Goal: Task Accomplishment & Management: Manage account settings

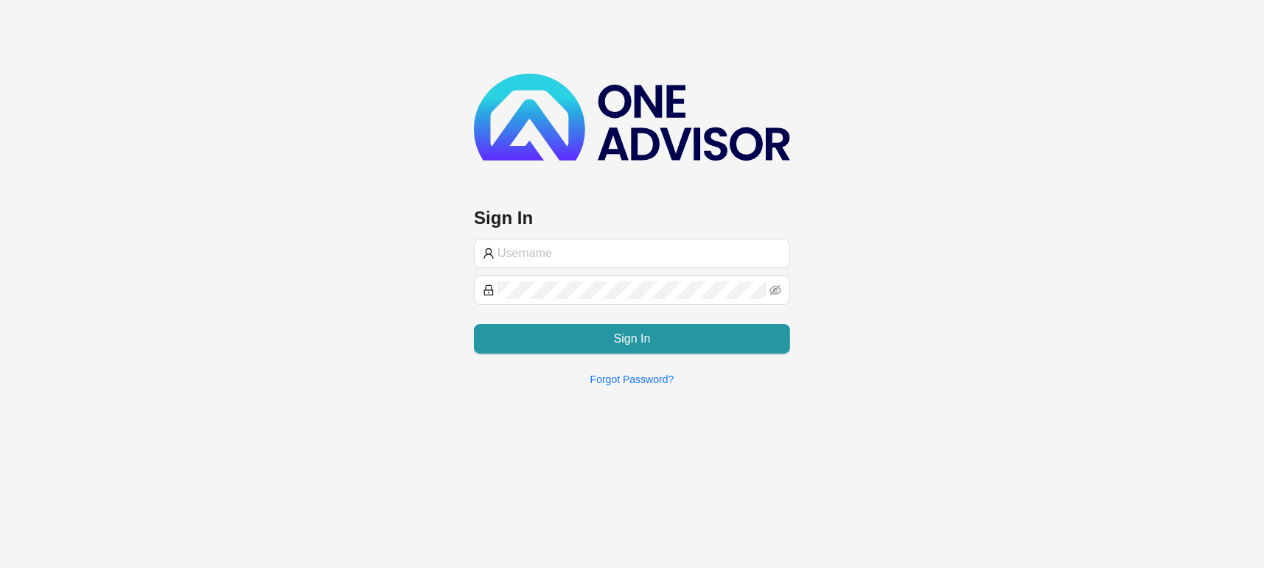
type input "[PERSON_NAME][EMAIL_ADDRESS][DOMAIN_NAME]"
drag, startPoint x: 1209, startPoint y: 0, endPoint x: 882, endPoint y: 155, distance: 361.3
click at [882, 155] on div "Sign In [PERSON_NAME][EMAIL_ADDRESS][DOMAIN_NAME] Sign In Forgot Password?" at bounding box center [632, 199] width 1264 height 398
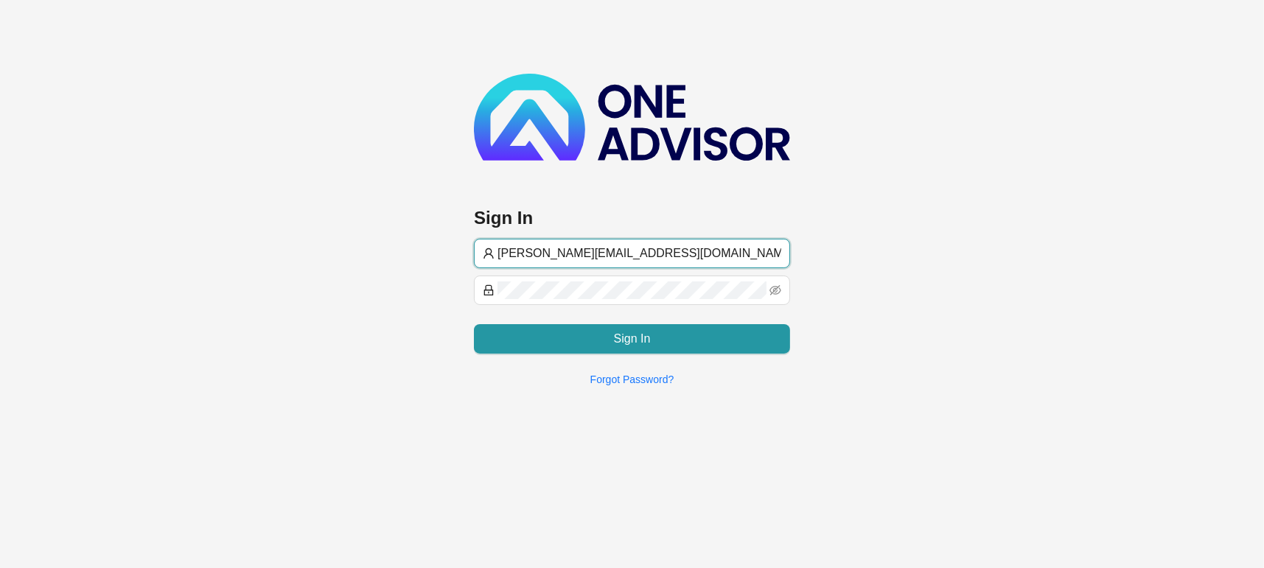
drag, startPoint x: 654, startPoint y: 244, endPoint x: 424, endPoint y: 251, distance: 229.3
click at [424, 251] on div "Sign In [PERSON_NAME][EMAIL_ADDRESS][DOMAIN_NAME] Sign In Forgot Password?" at bounding box center [632, 199] width 1264 height 398
click at [1023, 211] on div "Sign In [PERSON_NAME][EMAIL_ADDRESS][DOMAIN_NAME] Sign In Forgot Password?" at bounding box center [632, 199] width 1264 height 398
drag, startPoint x: 669, startPoint y: 258, endPoint x: 399, endPoint y: 262, distance: 270.5
click at [402, 262] on div "Sign In [PERSON_NAME][EMAIL_ADDRESS][DOMAIN_NAME] Sign In Forgot Password?" at bounding box center [632, 199] width 1264 height 398
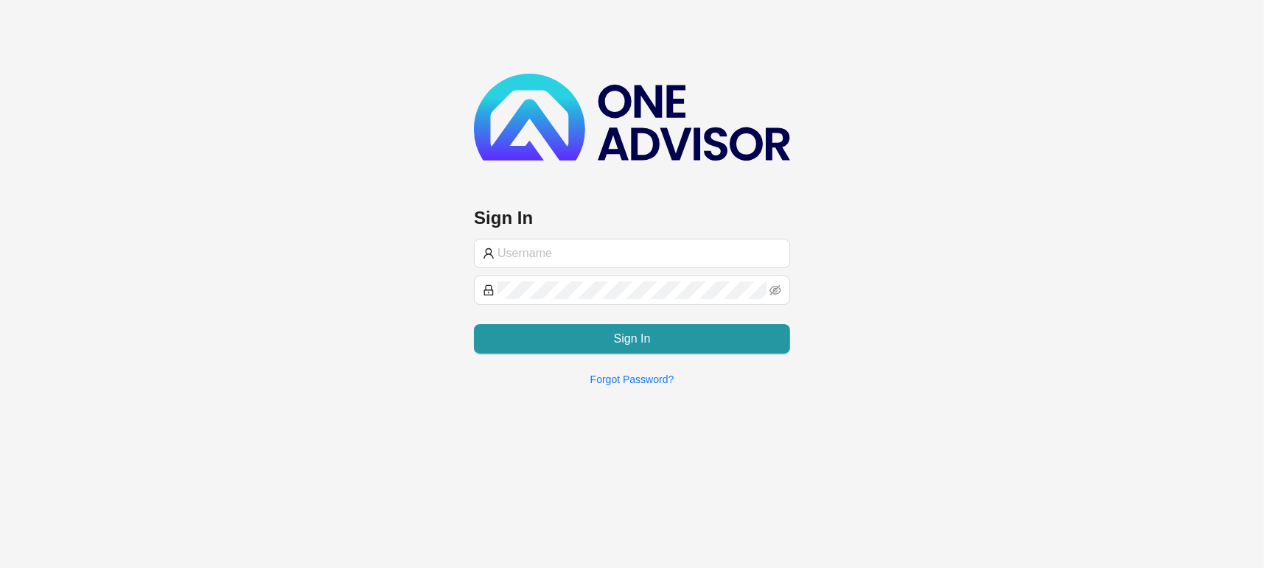
click at [408, 327] on div "Sign In Sign In Forgot Password?" at bounding box center [632, 199] width 1264 height 398
click at [542, 229] on div "Sign In Sign In Forgot Password?" at bounding box center [632, 236] width 316 height 324
click at [540, 270] on form "Sign In" at bounding box center [632, 296] width 316 height 115
click at [546, 245] on input "text" at bounding box center [639, 254] width 284 height 18
type input "[EMAIL_ADDRESS][DOMAIN_NAME]"
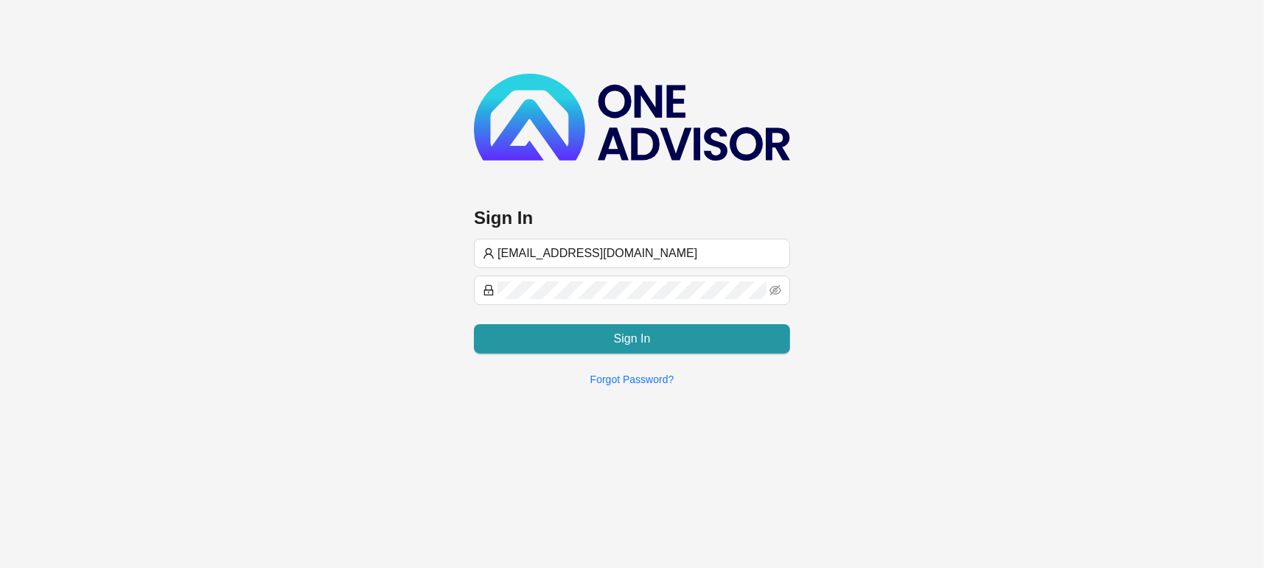
click at [570, 305] on form "[EMAIL_ADDRESS][DOMAIN_NAME] Sign In" at bounding box center [632, 296] width 316 height 115
click at [663, 265] on span "[EMAIL_ADDRESS][DOMAIN_NAME]" at bounding box center [632, 253] width 316 height 29
click at [646, 279] on span at bounding box center [632, 290] width 316 height 29
click at [594, 251] on input "[EMAIL_ADDRESS][DOMAIN_NAME]" at bounding box center [639, 254] width 284 height 18
click at [667, 254] on input "[EMAIL_ADDRESS][DOMAIN_NAME]" at bounding box center [639, 254] width 284 height 18
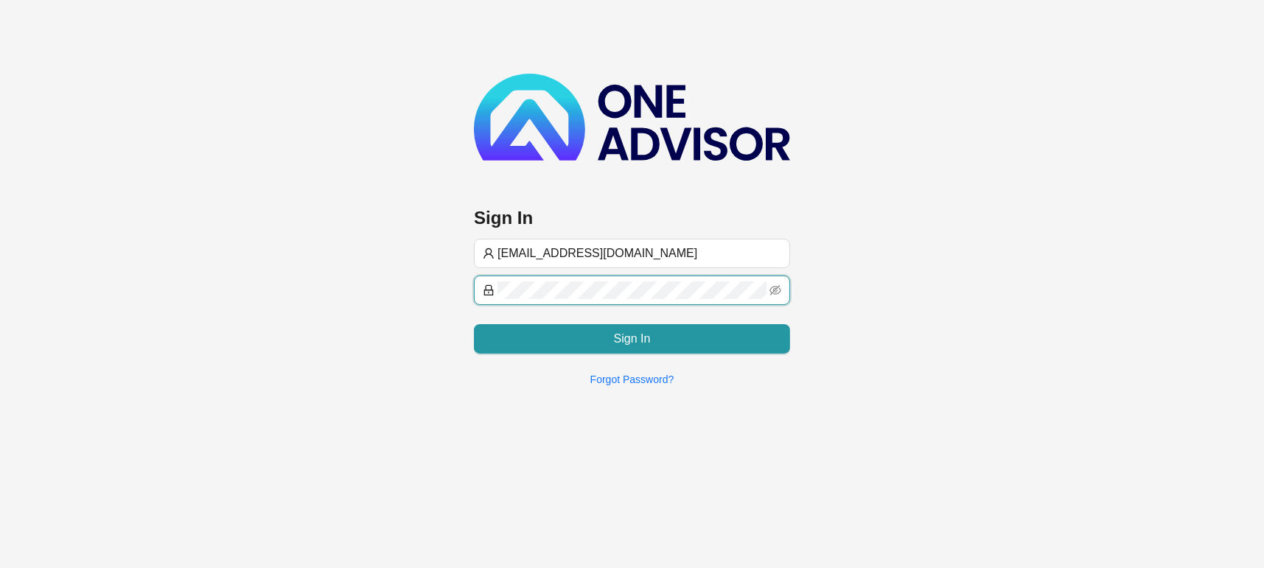
click at [466, 276] on div "Sign In [EMAIL_ADDRESS][DOMAIN_NAME] Sign In Forgot Password?" at bounding box center [632, 199] width 1264 height 398
click at [767, 288] on span at bounding box center [632, 290] width 316 height 29
click at [776, 287] on icon "eye-invisible" at bounding box center [775, 290] width 12 height 12
click at [777, 287] on icon "eye" at bounding box center [775, 290] width 12 height 9
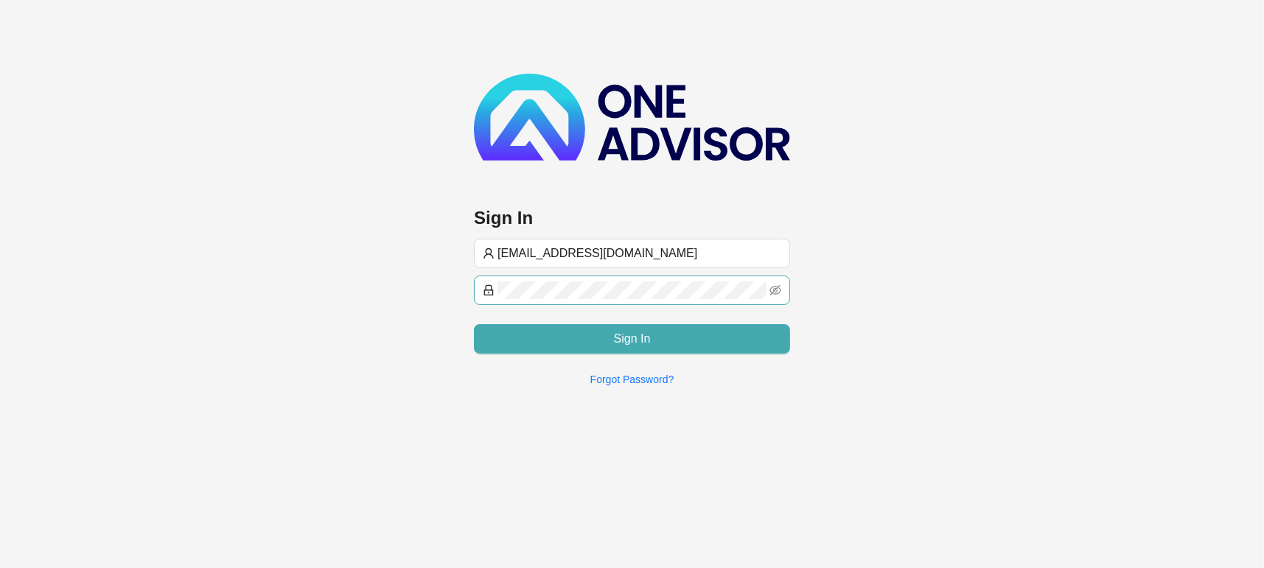
click at [638, 341] on span "Sign In" at bounding box center [632, 339] width 37 height 18
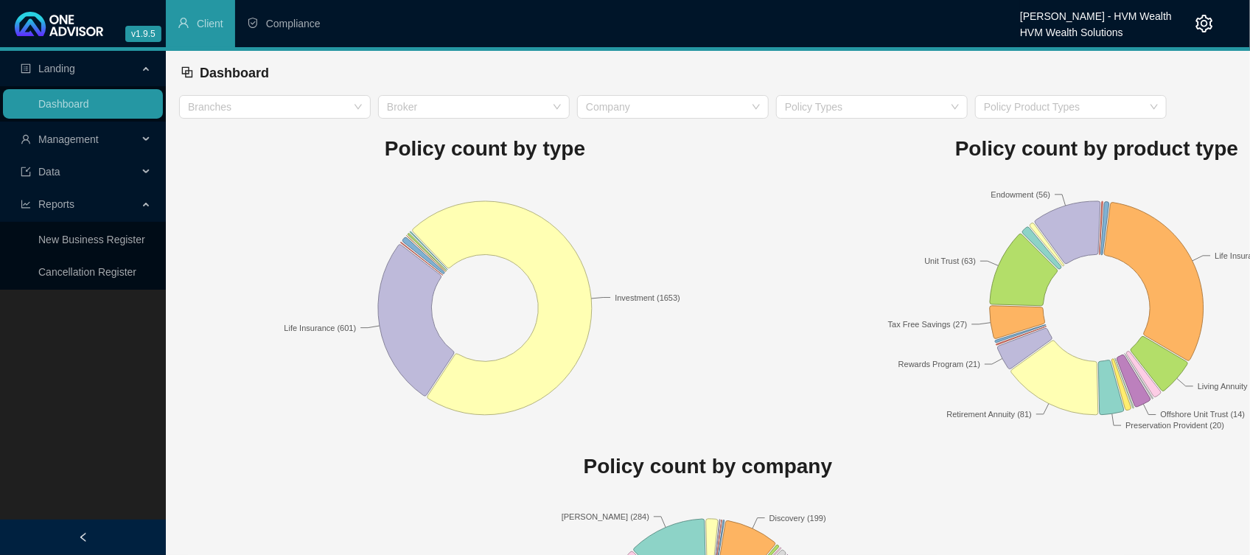
click at [1205, 24] on icon "setting" at bounding box center [1204, 24] width 18 height 18
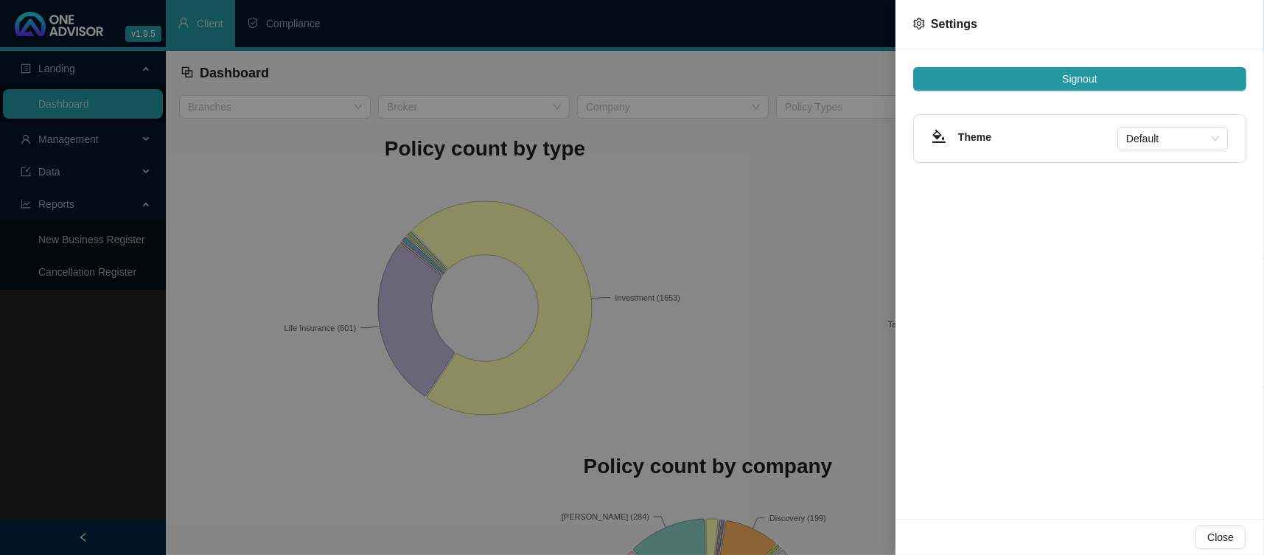
click at [943, 28] on span "Settings" at bounding box center [954, 24] width 46 height 13
click at [923, 27] on icon "setting" at bounding box center [918, 24] width 11 height 12
click at [918, 24] on icon "setting" at bounding box center [919, 24] width 12 height 12
click at [1015, 282] on div "Signout Theme Default" at bounding box center [1079, 283] width 368 height 469
click at [1214, 536] on span "Close" at bounding box center [1220, 537] width 27 height 16
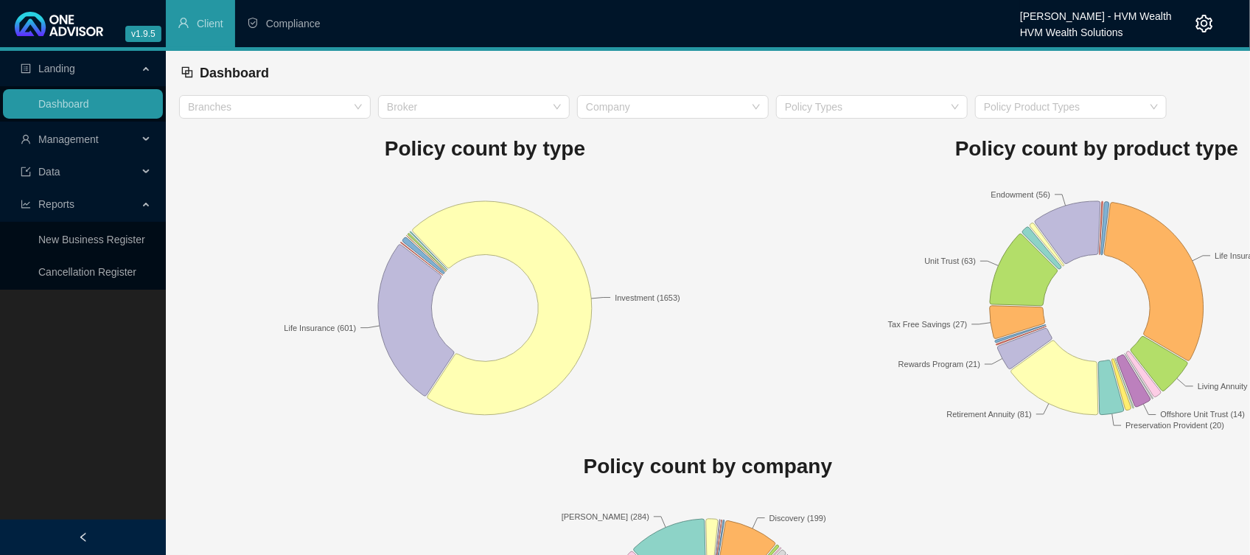
click at [77, 137] on span "Management" at bounding box center [68, 139] width 60 height 12
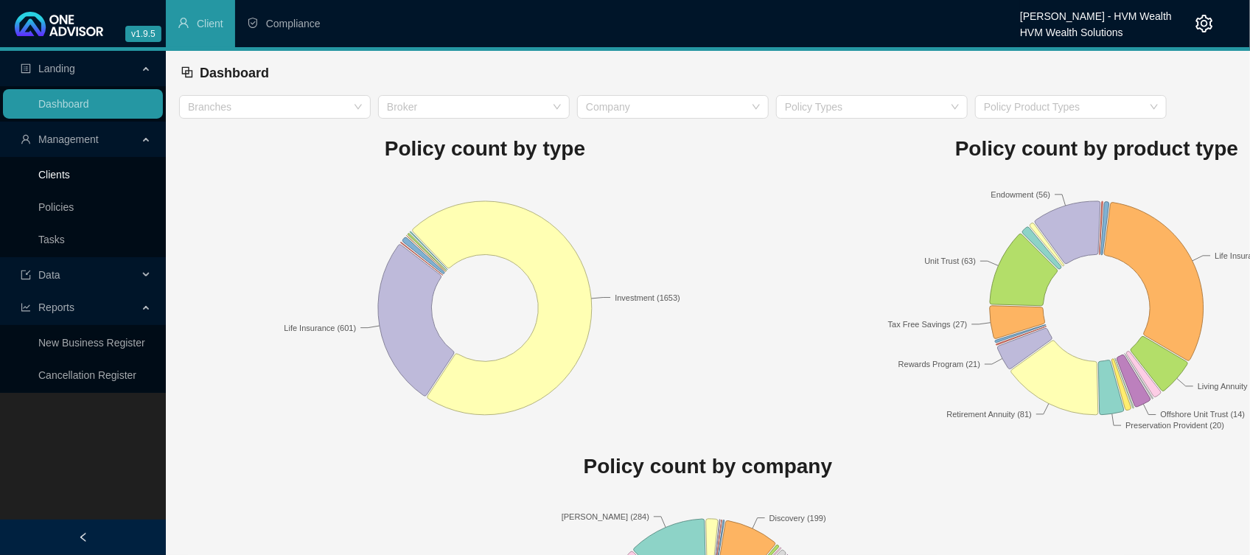
click at [50, 176] on link "Clients" at bounding box center [54, 175] width 32 height 12
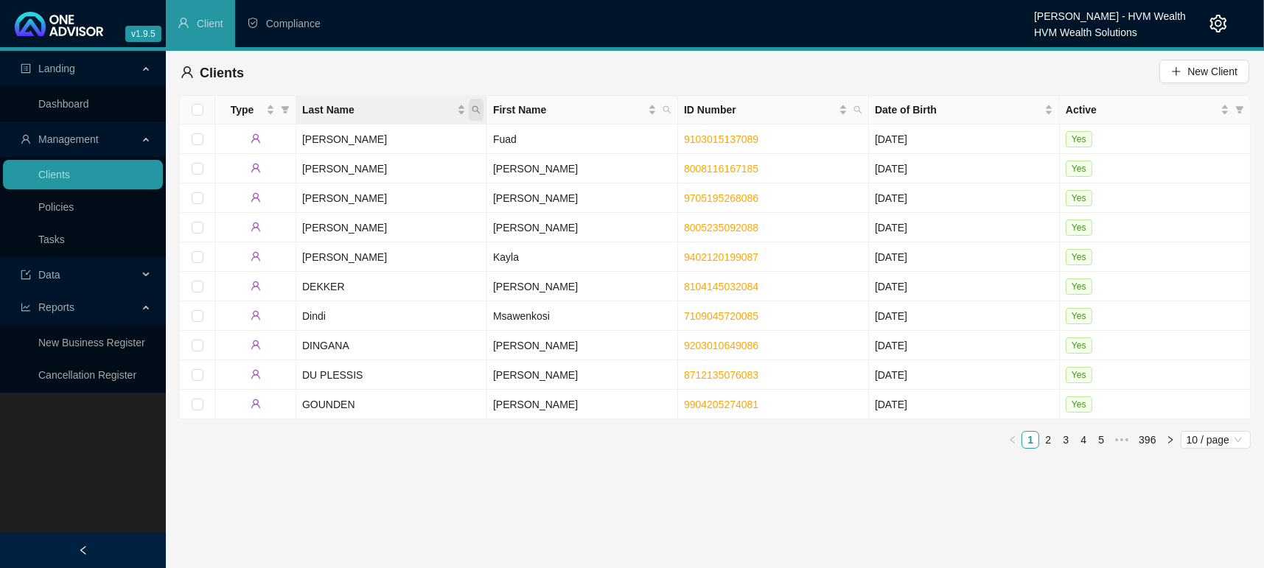
click at [479, 112] on icon "search" at bounding box center [476, 110] width 8 height 8
type input "cherry"
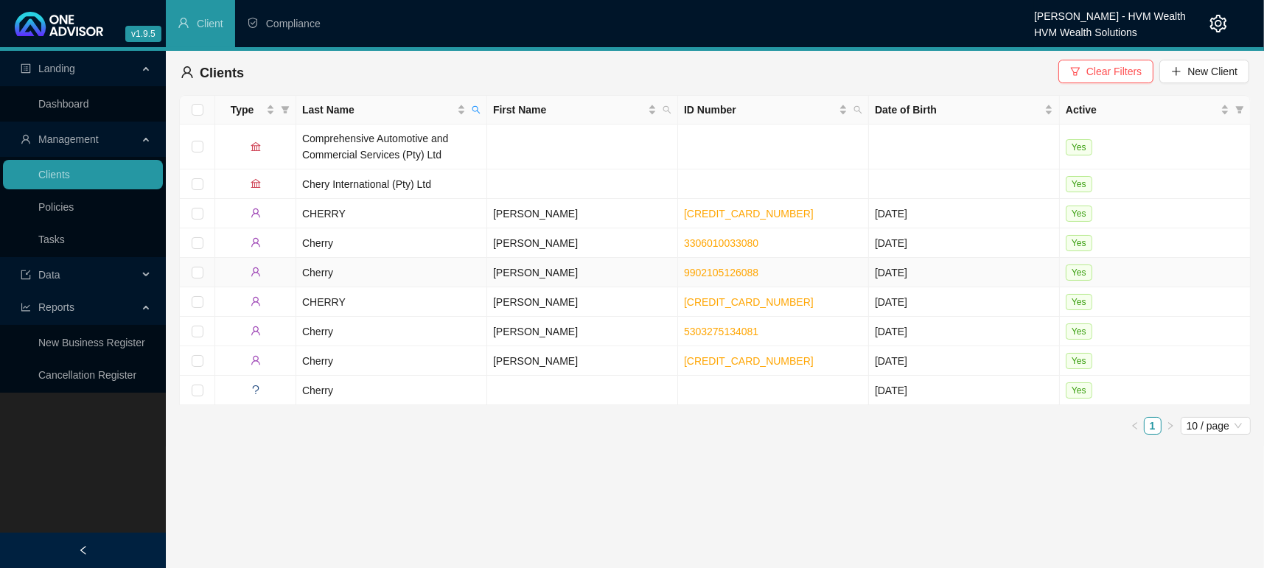
click at [288, 262] on td at bounding box center [255, 272] width 81 height 29
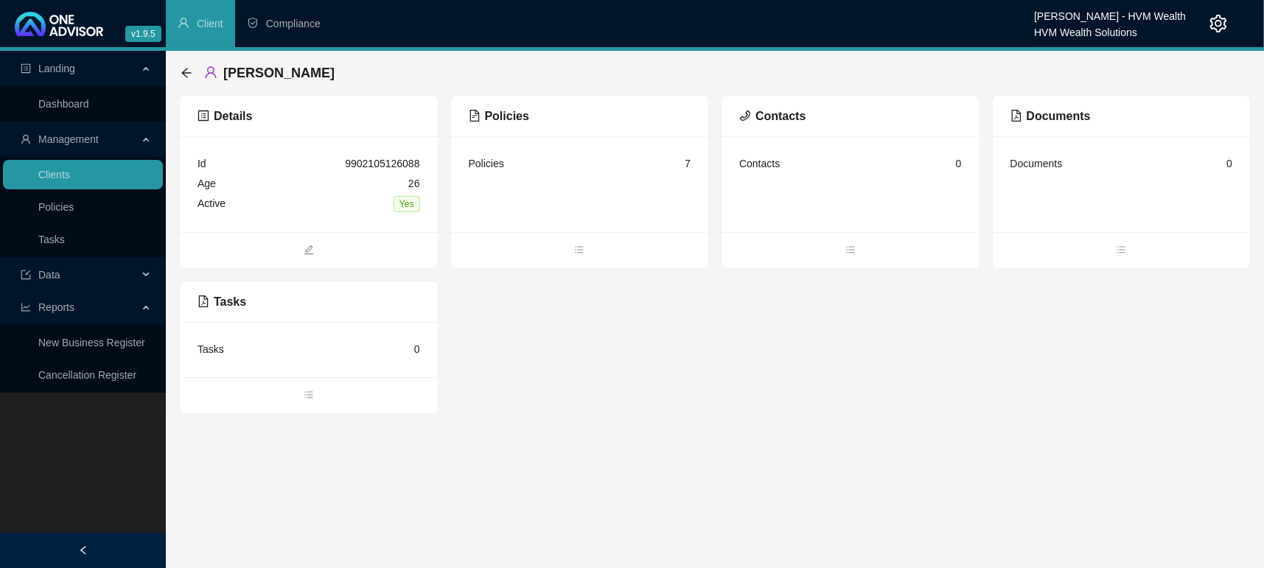
click at [569, 238] on ul at bounding box center [580, 250] width 258 height 36
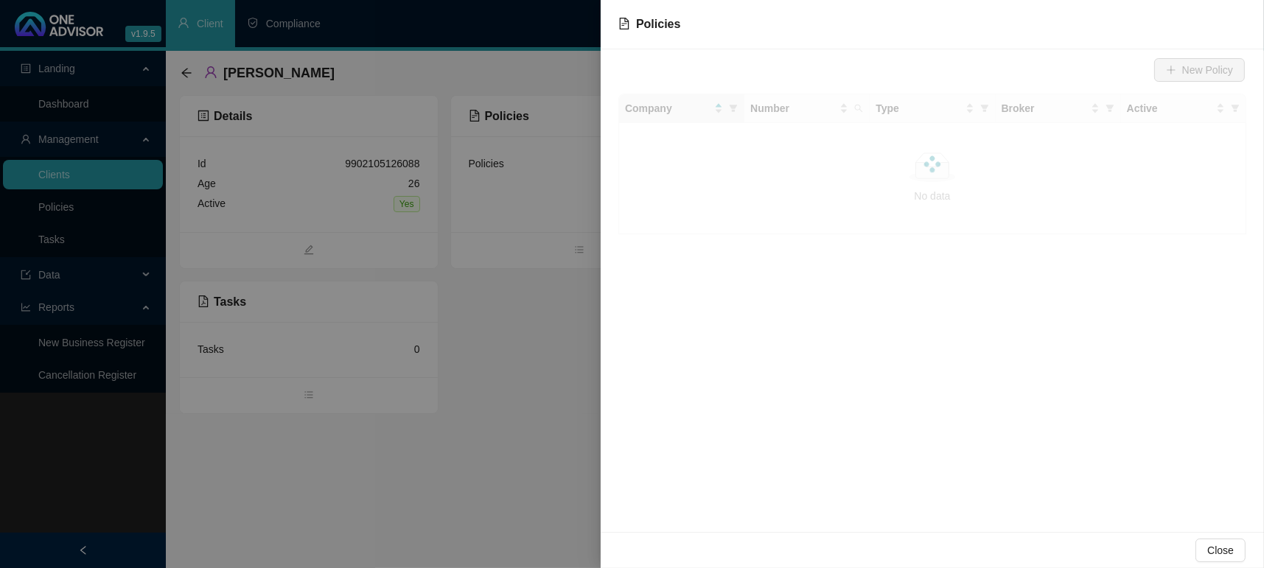
click at [584, 256] on div at bounding box center [632, 284] width 1264 height 568
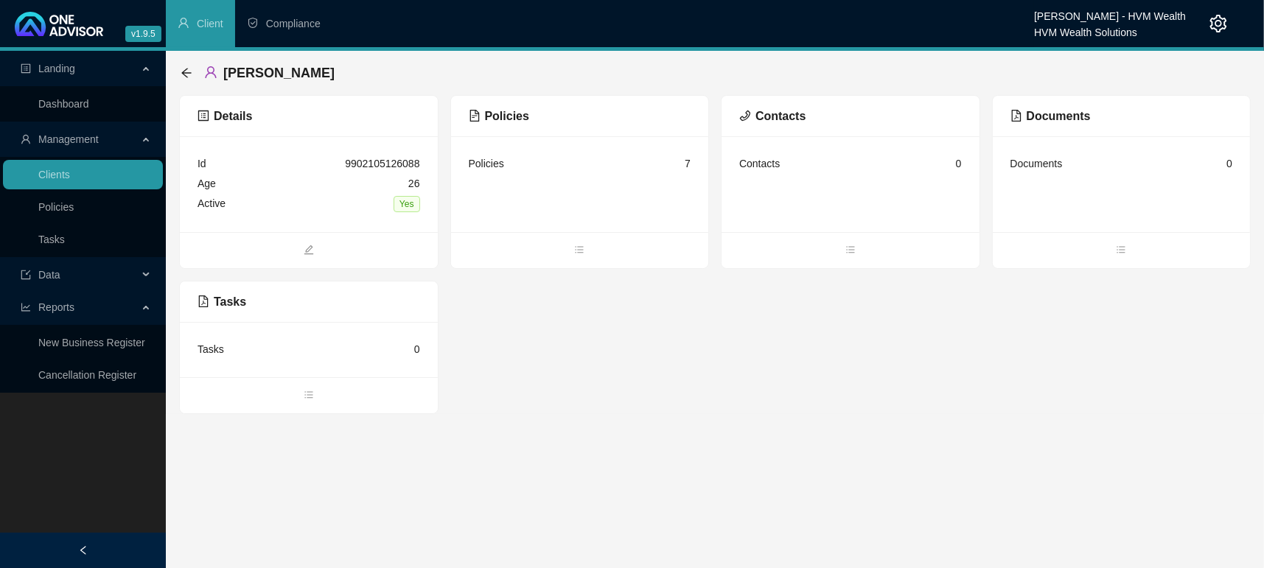
click at [568, 242] on span at bounding box center [580, 251] width 258 height 18
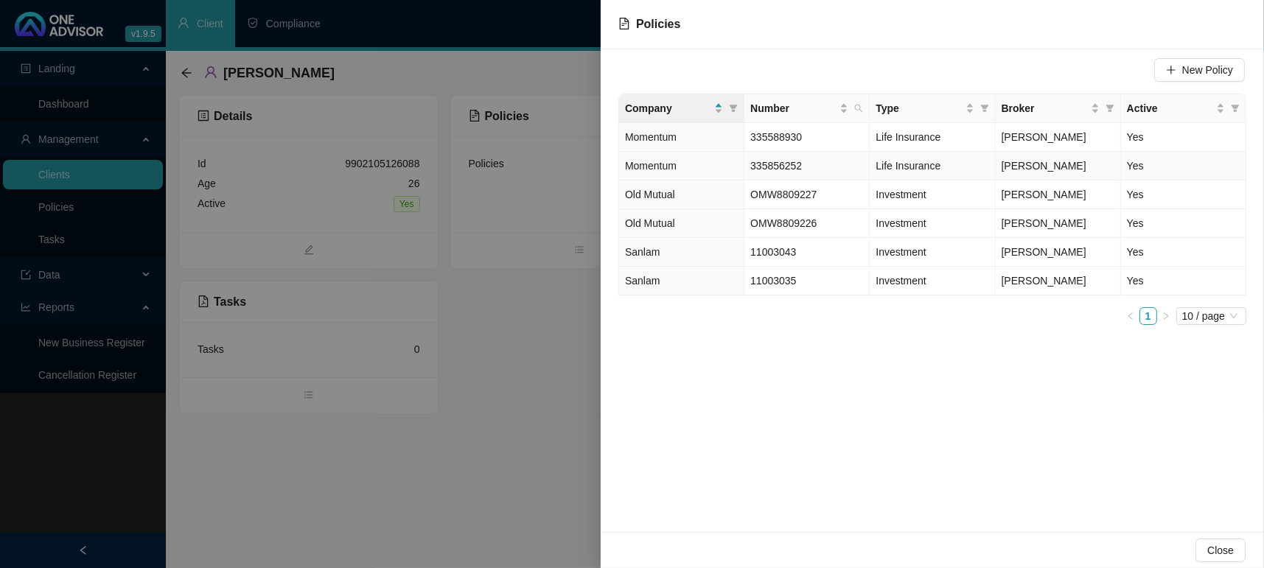
click at [677, 170] on span "Momentum" at bounding box center [651, 166] width 52 height 12
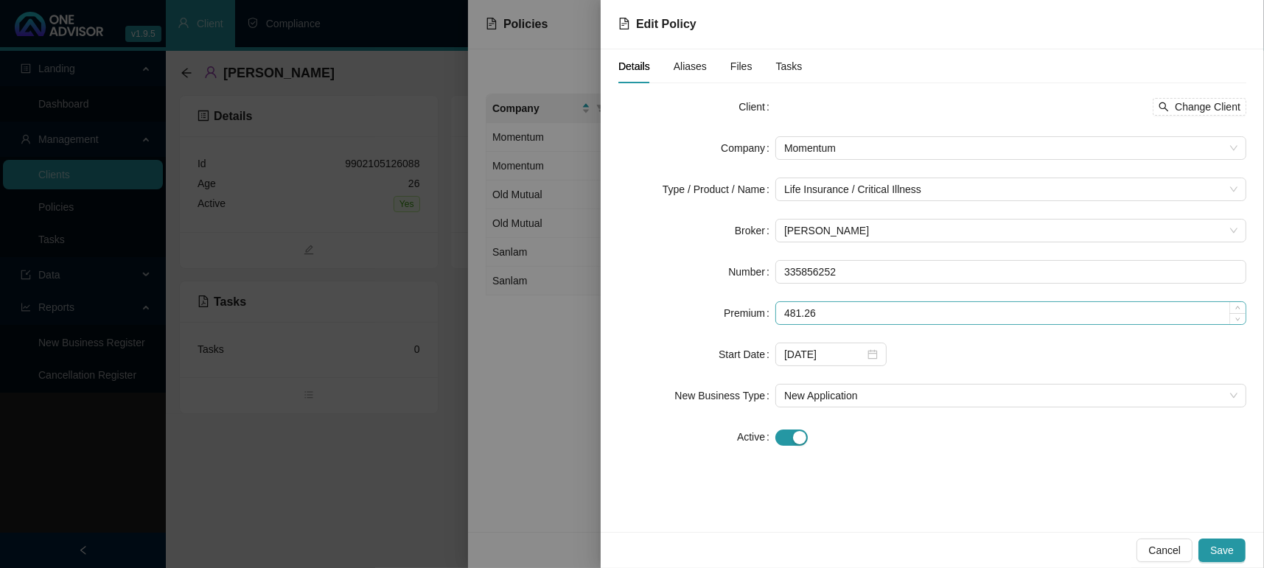
click at [824, 300] on form "Client Change Client Company Momentum Type / Product / Name Life Insurance / Cr…" at bounding box center [932, 272] width 628 height 354
click at [877, 356] on div "[DATE]" at bounding box center [830, 355] width 111 height 24
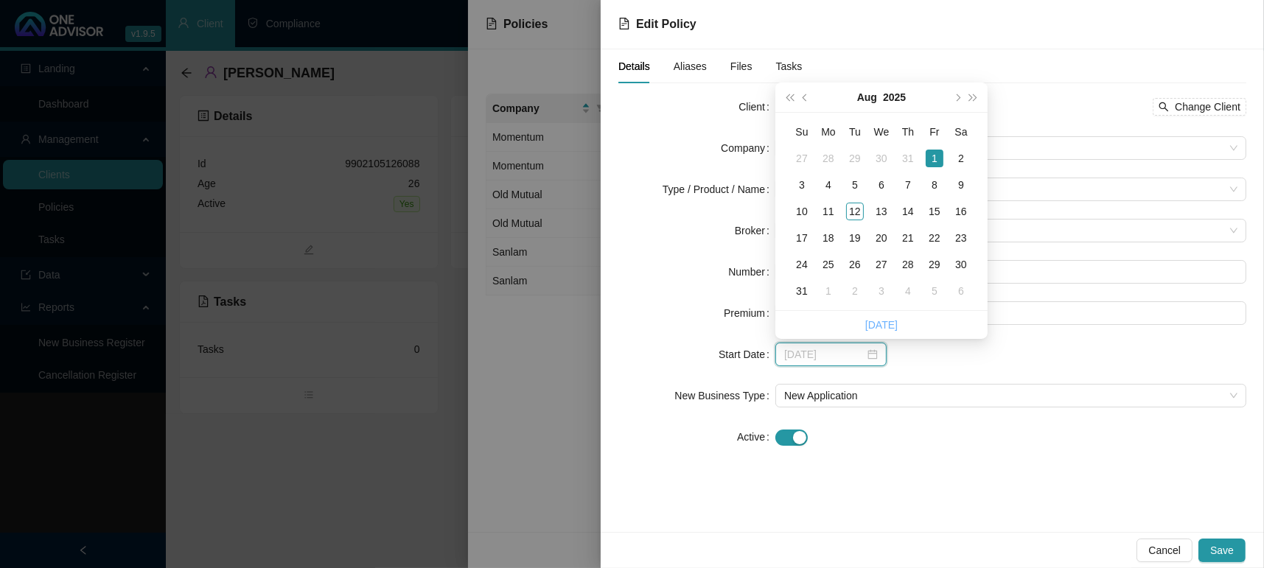
type input "[DATE]"
click at [873, 360] on div "[DATE]" at bounding box center [831, 354] width 94 height 16
click at [869, 351] on icon "close-circle" at bounding box center [872, 354] width 10 height 10
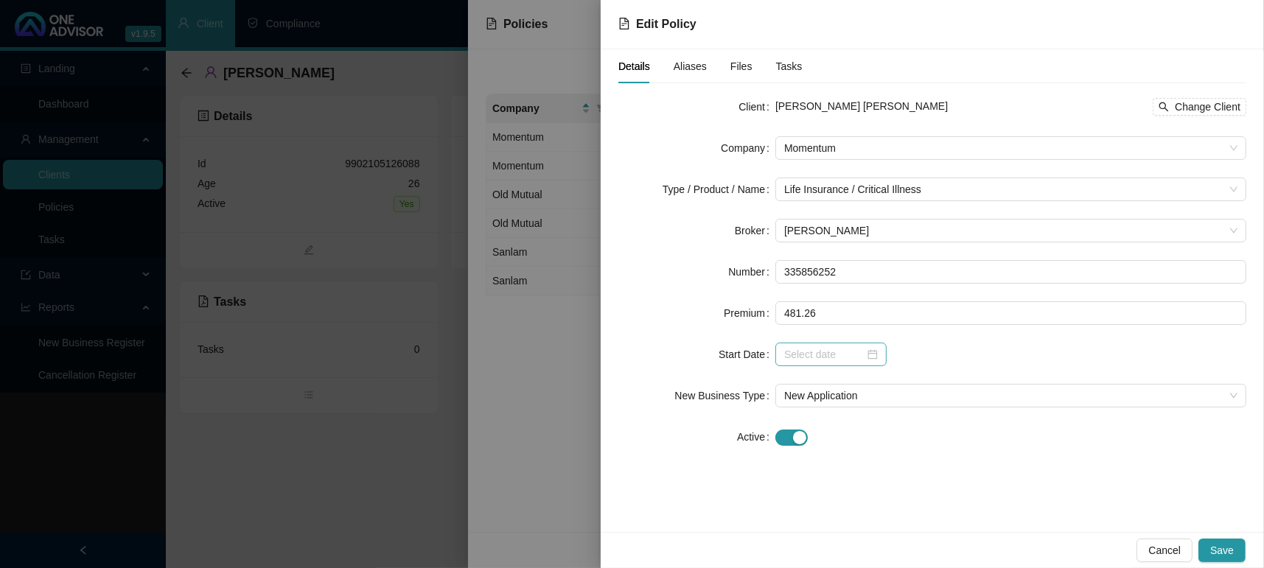
click at [988, 349] on div at bounding box center [1010, 355] width 471 height 24
click at [812, 350] on input at bounding box center [824, 354] width 80 height 16
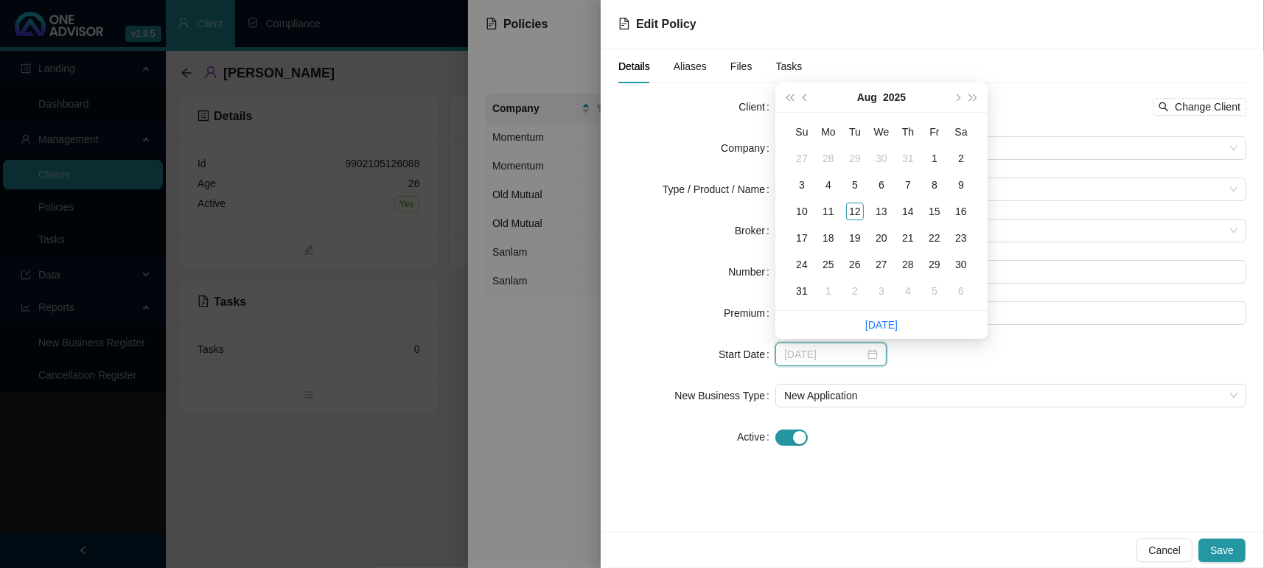
type input "[DATE]"
click at [932, 160] on div "1" at bounding box center [935, 159] width 18 height 18
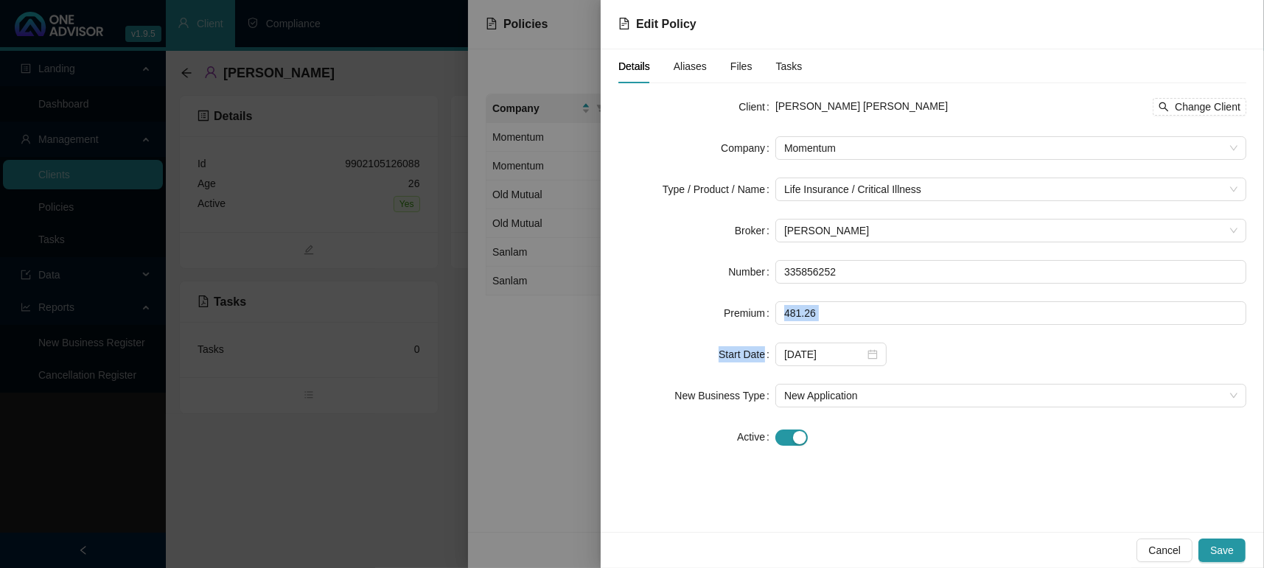
click at [1029, 325] on form "Client [PERSON_NAME] [PERSON_NAME] Change Client Company Momentum Type / Produc…" at bounding box center [932, 272] width 628 height 354
click at [997, 343] on div "[DATE]" at bounding box center [1010, 355] width 471 height 24
click at [1220, 540] on button "Save" at bounding box center [1221, 551] width 47 height 24
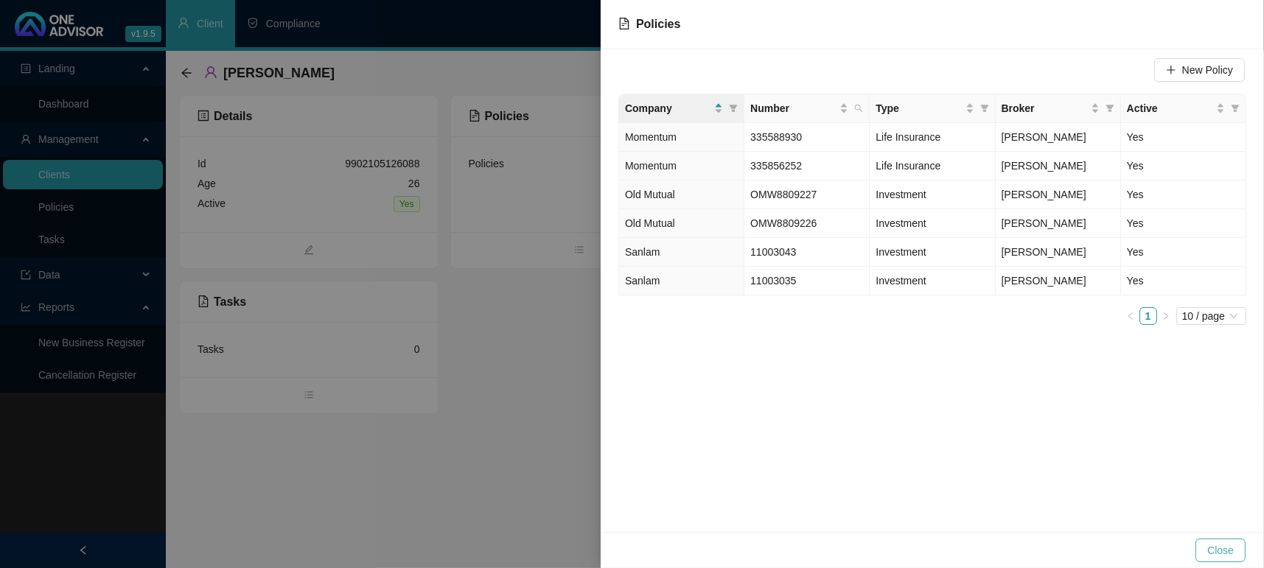
click at [1212, 546] on span "Close" at bounding box center [1220, 550] width 27 height 16
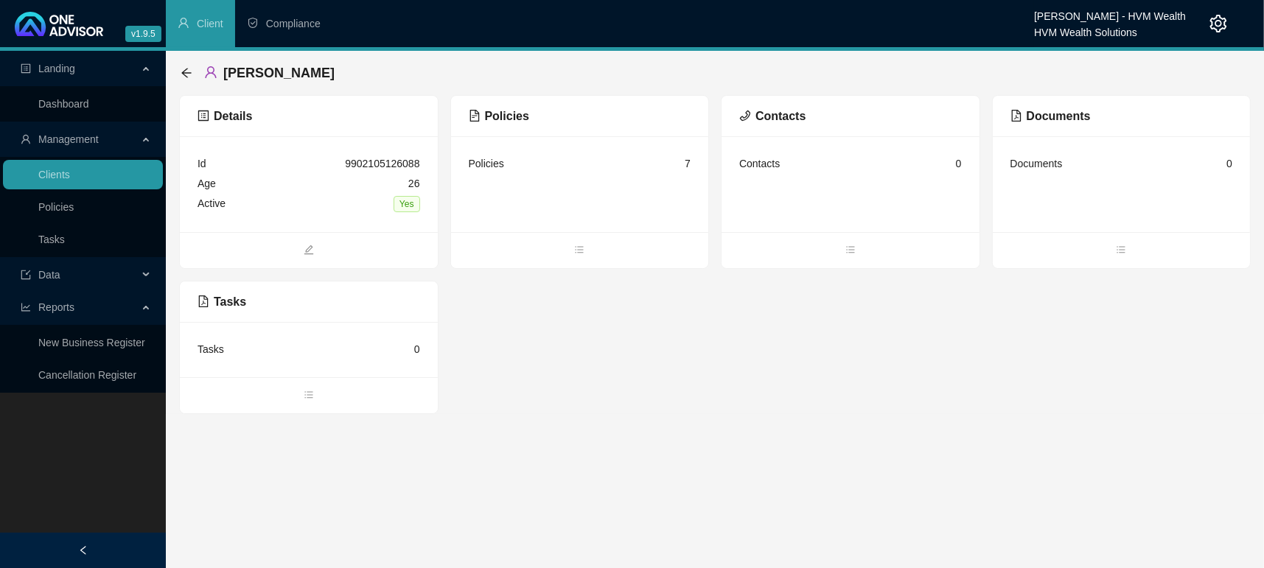
click at [768, 410] on div "Details Id 9902105126088 Age [DEMOGRAPHIC_DATA] Active Yes Policies Policies 7 …" at bounding box center [715, 254] width 1072 height 319
click at [89, 99] on link "Dashboard" at bounding box center [63, 104] width 51 height 12
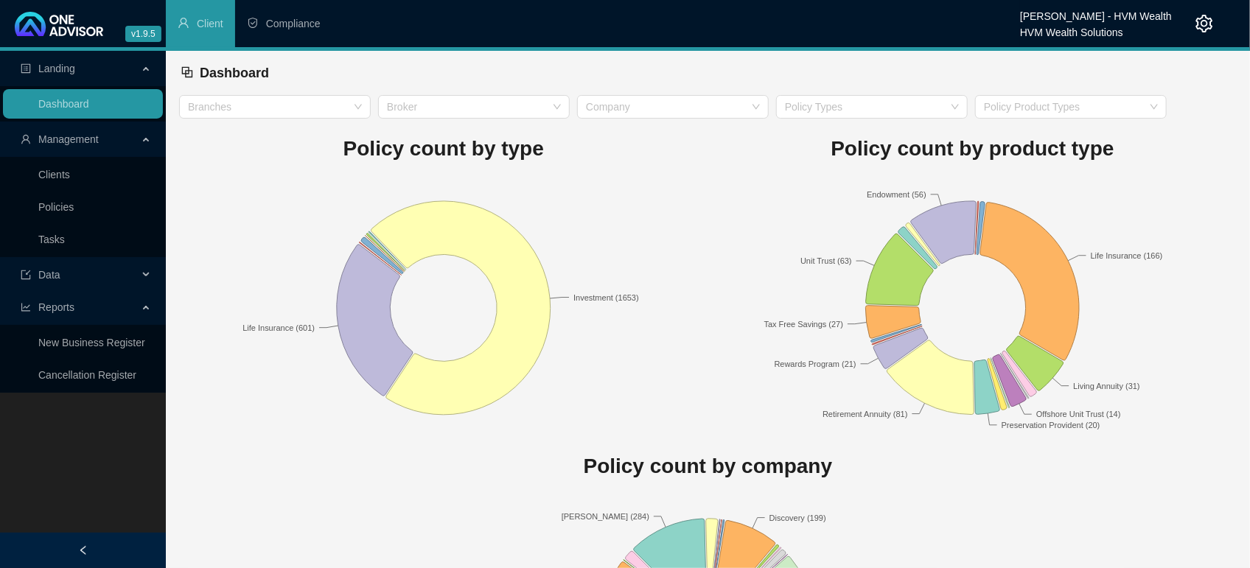
drag, startPoint x: 98, startPoint y: 144, endPoint x: 105, endPoint y: 141, distance: 7.7
click at [97, 144] on span "Management" at bounding box center [68, 139] width 60 height 12
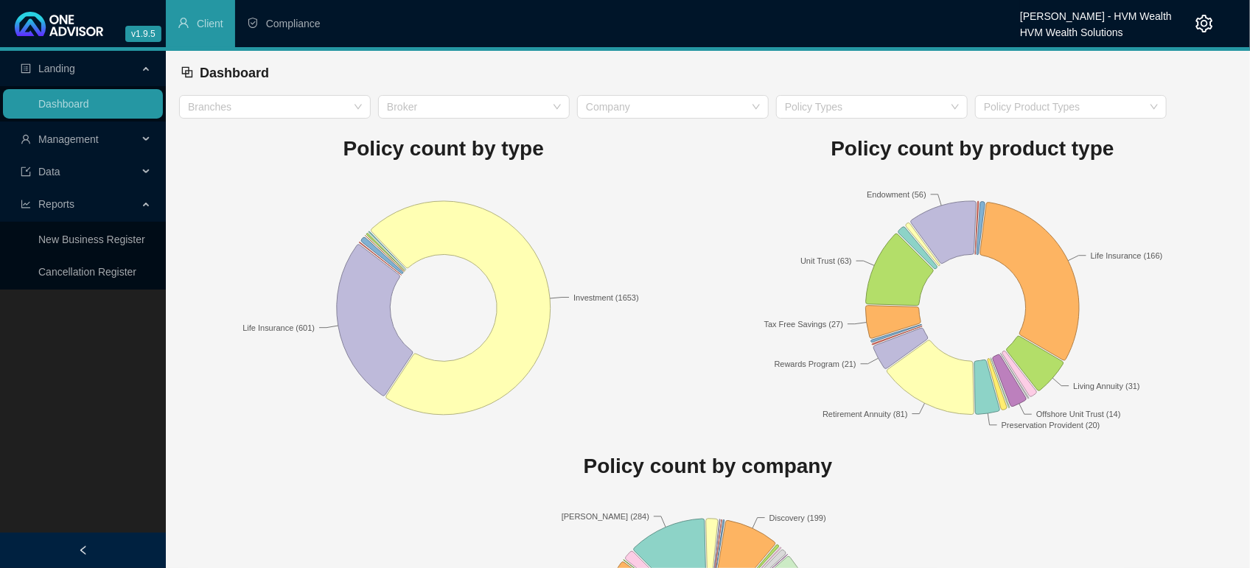
click at [1008, 80] on div "Dashboard" at bounding box center [708, 73] width 1055 height 32
click at [49, 102] on link "Dashboard" at bounding box center [63, 104] width 51 height 12
click at [73, 145] on span "Management" at bounding box center [79, 139] width 117 height 29
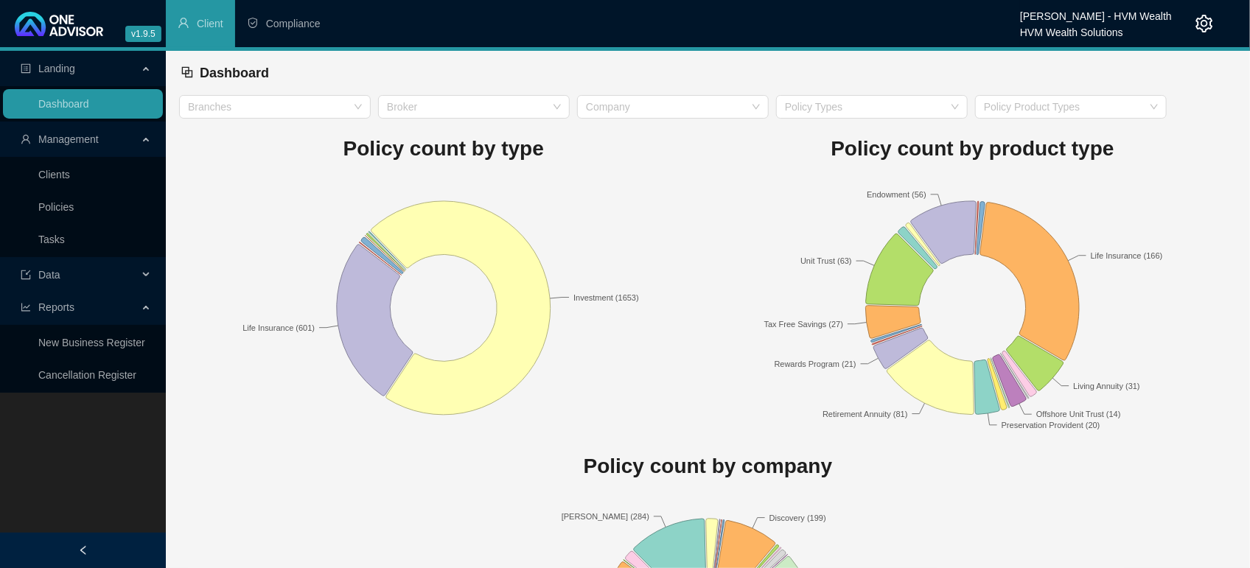
click at [73, 145] on span "Management" at bounding box center [79, 139] width 117 height 29
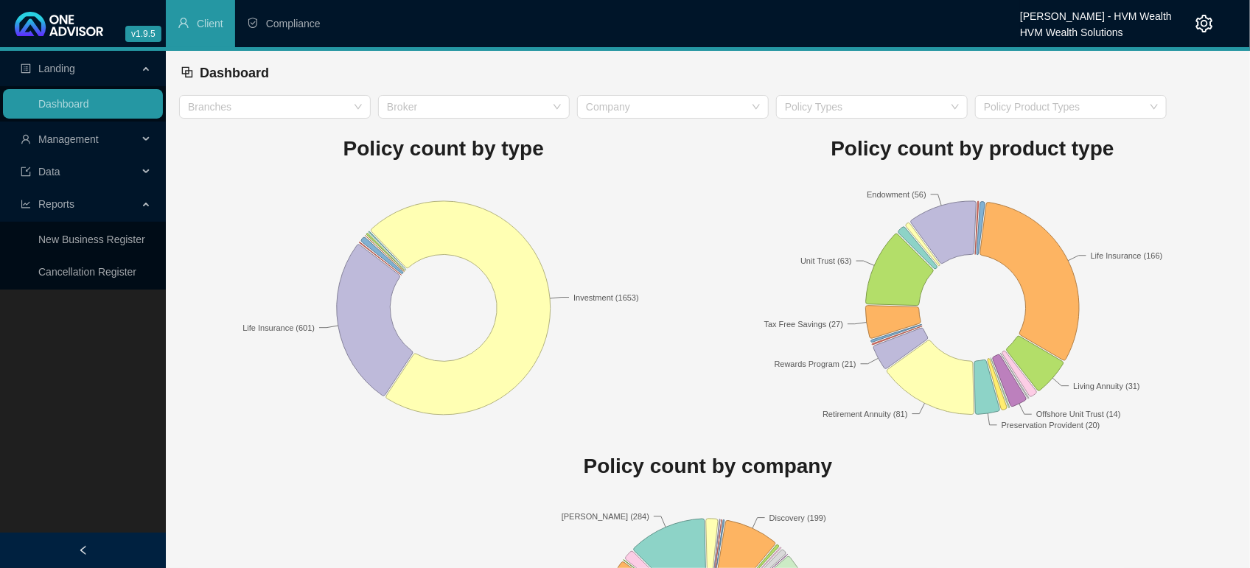
click at [248, 427] on rect at bounding box center [443, 308] width 529 height 258
click at [73, 136] on span "Management" at bounding box center [68, 139] width 60 height 12
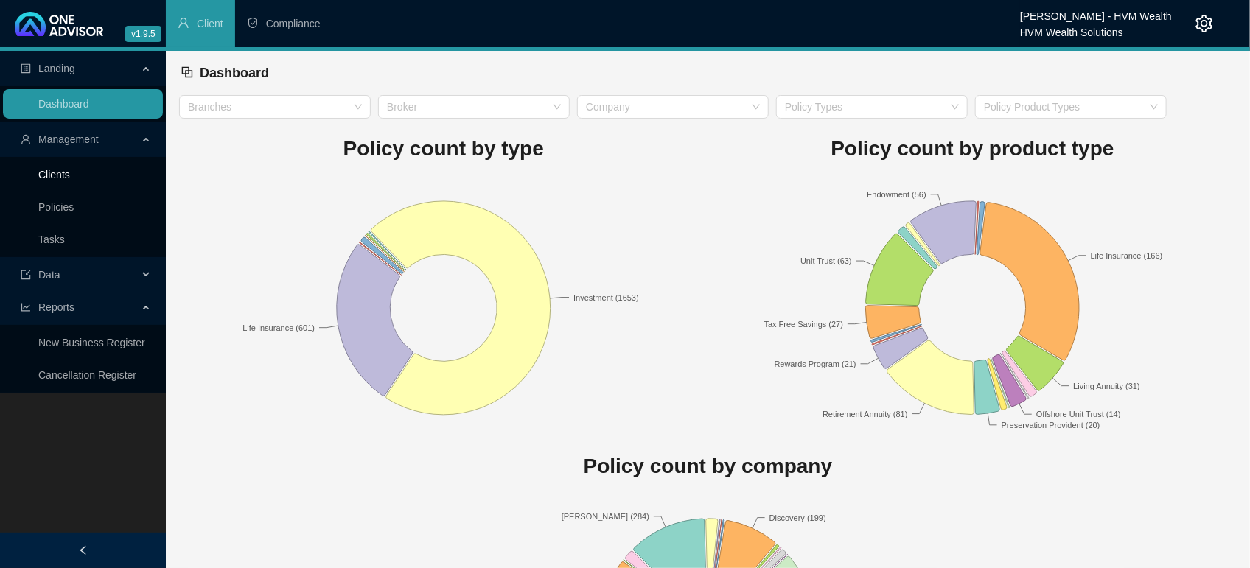
click at [60, 177] on link "Clients" at bounding box center [54, 175] width 32 height 12
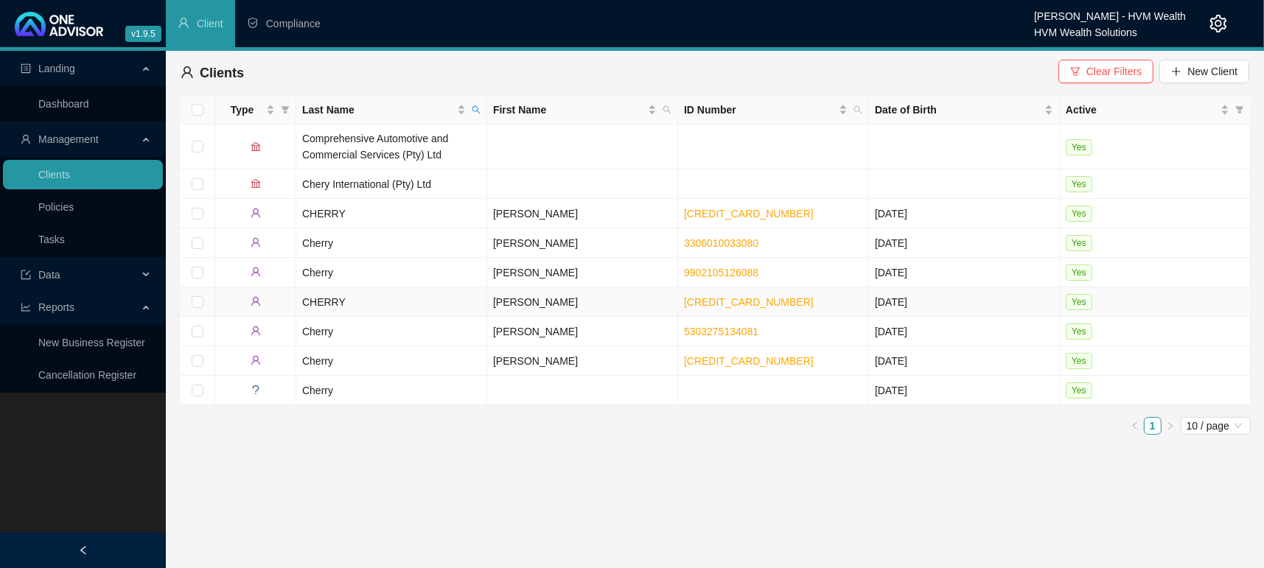
click at [324, 272] on td "Cherry" at bounding box center [391, 272] width 191 height 29
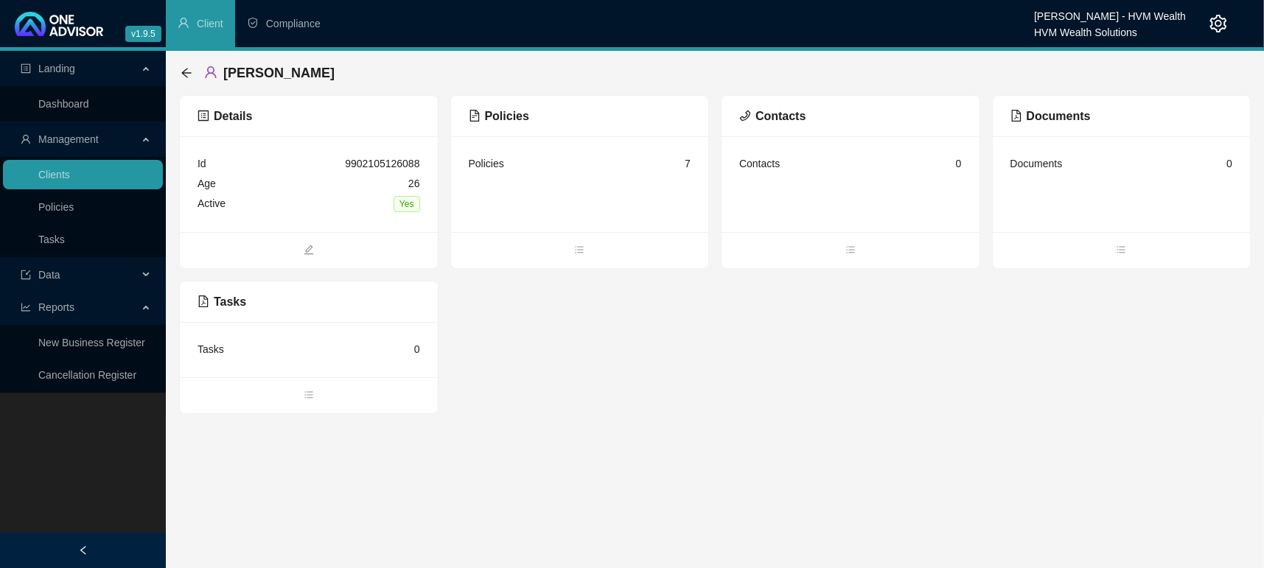
click at [234, 525] on main "Landing Dashboard Management Clients Policies Tasks Data Reports New Business R…" at bounding box center [632, 309] width 1264 height 517
